Goal: Task Accomplishment & Management: Use online tool/utility

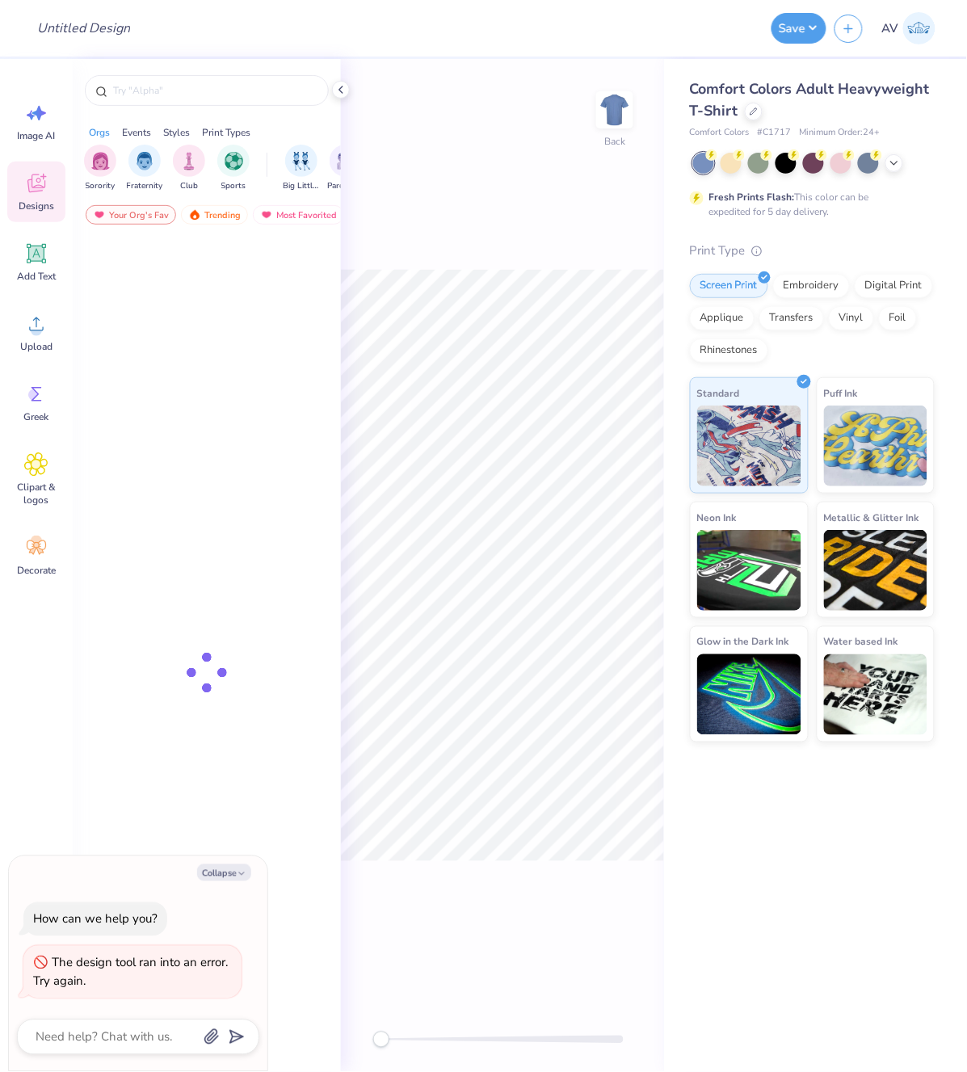
type textarea "x"
